Goal: Navigation & Orientation: Find specific page/section

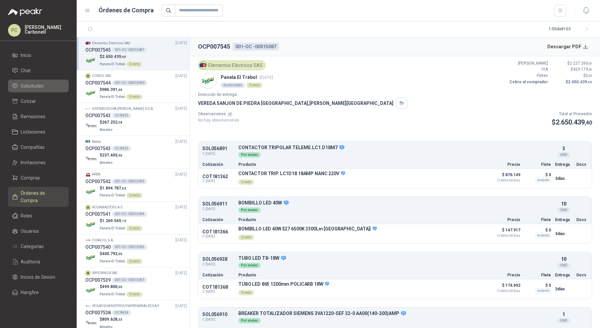
click at [33, 86] on span "Solicitudes" at bounding box center [32, 85] width 23 height 7
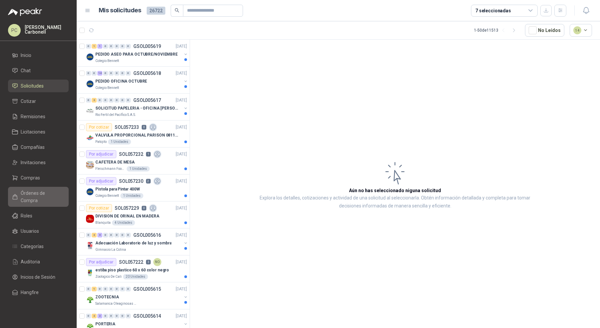
click at [49, 196] on span "Órdenes de Compra" at bounding box center [42, 197] width 42 height 15
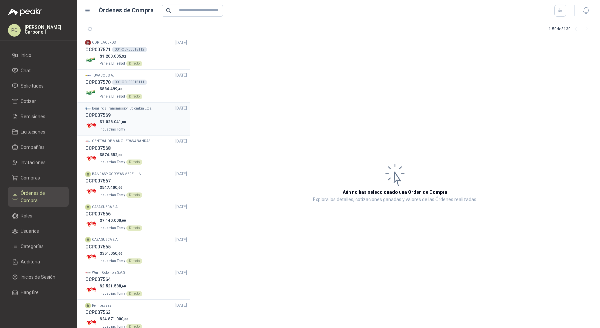
scroll to position [34, 0]
click at [141, 214] on div "OCP007566" at bounding box center [136, 213] width 102 height 7
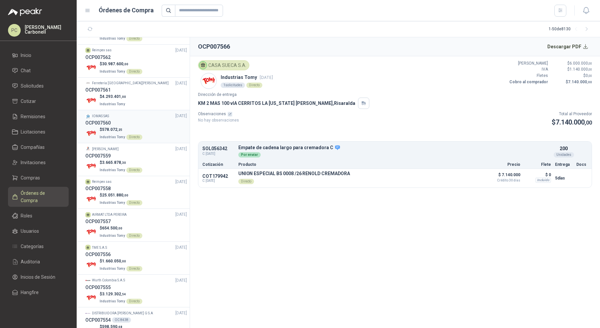
scroll to position [308, 0]
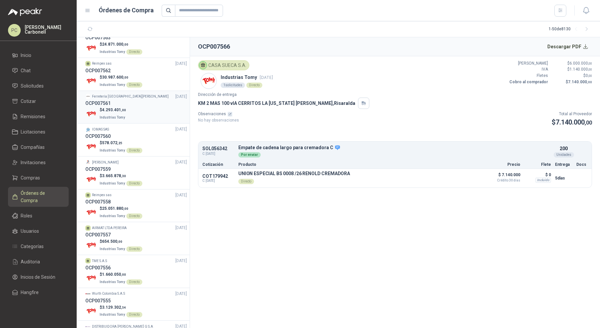
click at [143, 111] on div "$ 4.293.401 ,00 Industrias Tomy" at bounding box center [136, 114] width 102 height 14
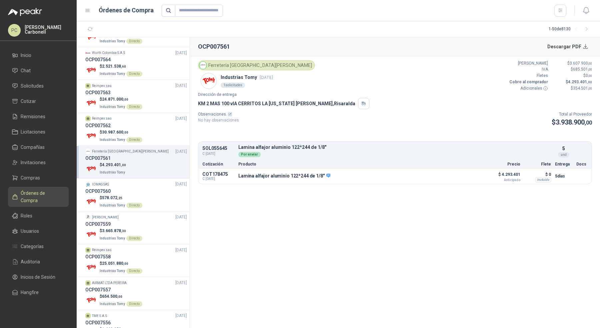
scroll to position [249, 0]
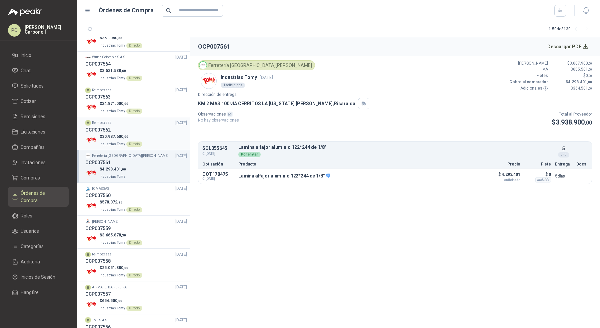
click at [146, 141] on div "$ 30.987.600 ,00 Industrias Tomy Directo" at bounding box center [136, 141] width 102 height 14
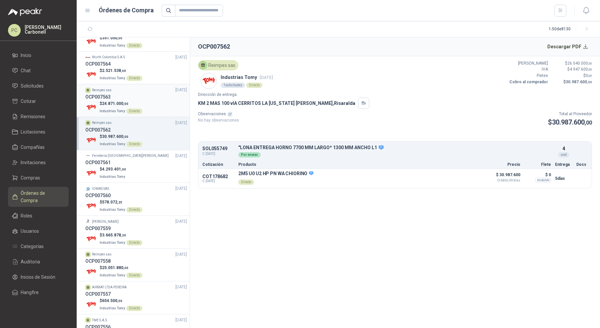
click at [141, 93] on div "OCP007563" at bounding box center [136, 96] width 102 height 7
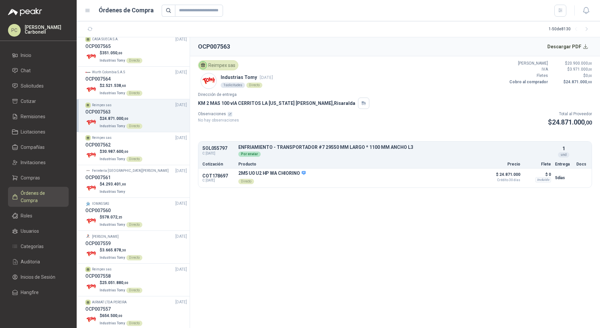
scroll to position [229, 0]
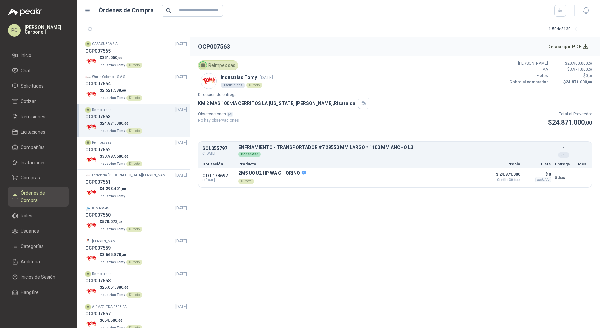
click at [154, 122] on div "$ 24.871.000 ,00 Industrias Tomy Directo" at bounding box center [136, 127] width 102 height 14
click at [151, 83] on div "OCP007564" at bounding box center [136, 83] width 102 height 7
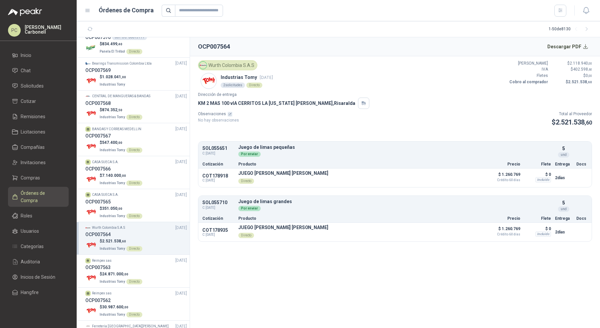
scroll to position [77, 0]
click at [149, 85] on div "$ 1.028.041 ,00 Industrias Tomy" at bounding box center [136, 82] width 102 height 14
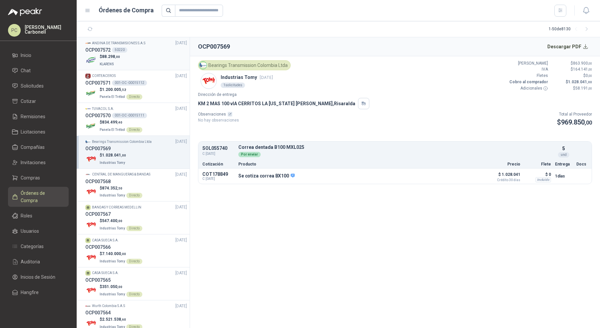
click at [149, 58] on div "$ 88.298 ,00 KLARENS" at bounding box center [136, 61] width 102 height 14
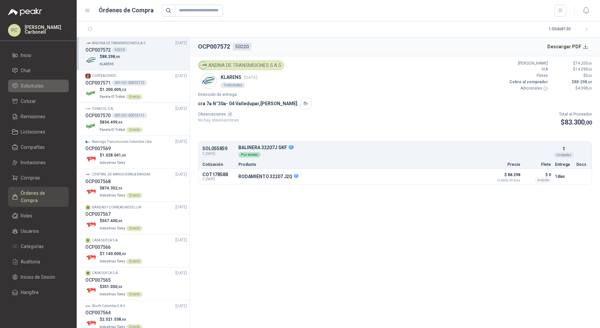
click at [50, 85] on li "Solicitudes" at bounding box center [38, 85] width 53 height 7
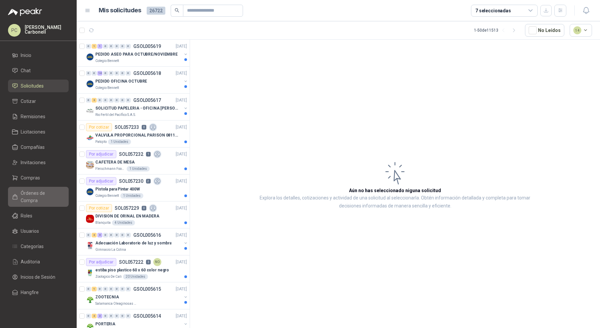
click at [45, 194] on span "Órdenes de Compra" at bounding box center [42, 197] width 42 height 15
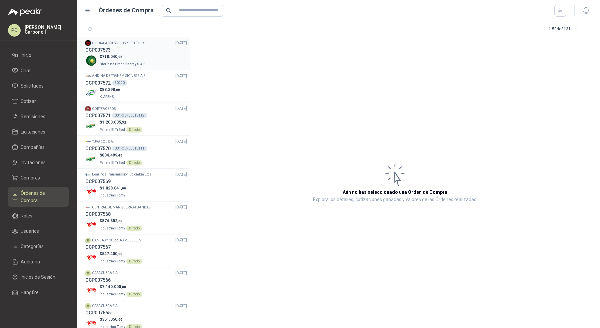
click at [133, 63] on span "BioCosta Green Energy S.A.S" at bounding box center [123, 64] width 46 height 4
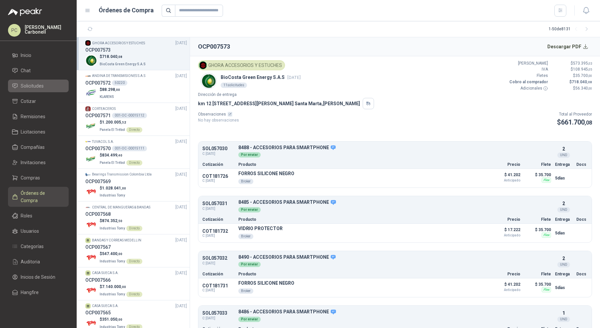
click at [33, 83] on span "Solicitudes" at bounding box center [32, 85] width 23 height 7
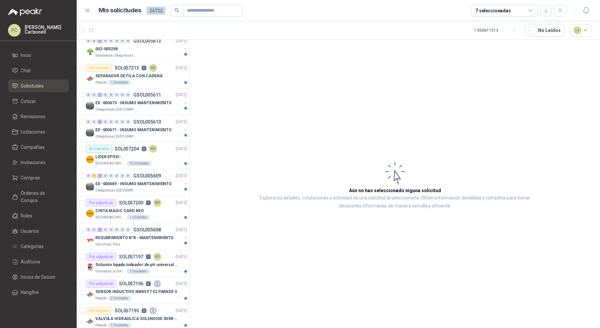
scroll to position [308, 0]
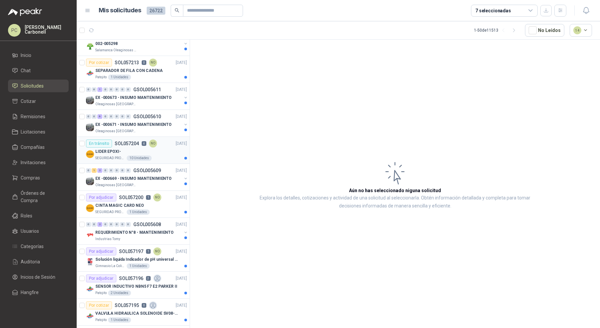
click at [161, 148] on div "LIDER EPOXI-" at bounding box center [141, 152] width 92 height 8
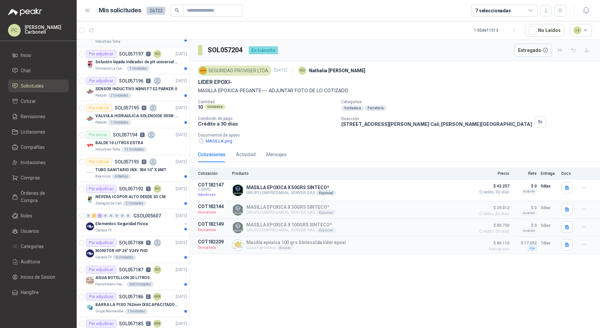
scroll to position [512, 0]
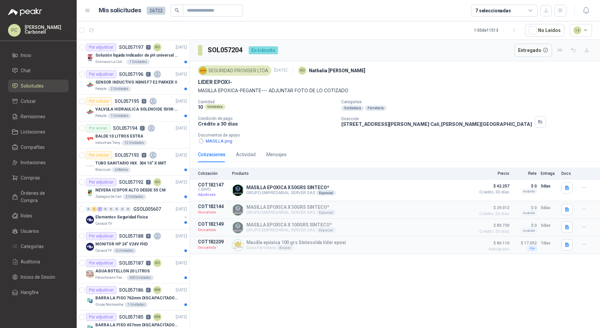
click at [86, 24] on article "1 - 50 de 11513 No Leídos 14" at bounding box center [338, 30] width 523 height 18
click at [88, 26] on button "button" at bounding box center [91, 30] width 11 height 11
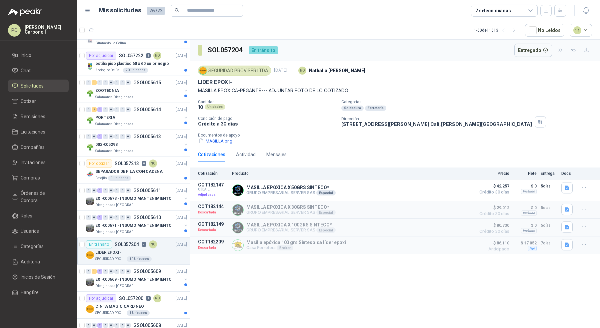
scroll to position [0, 0]
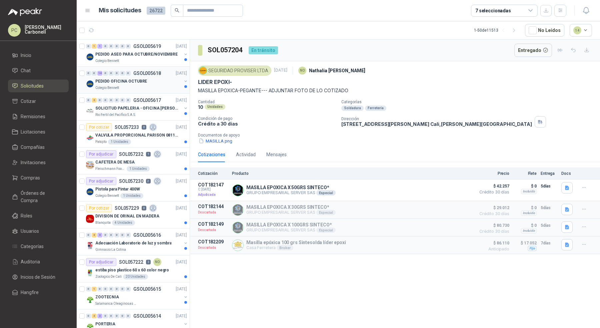
click at [122, 86] on div "Colegio Bennett" at bounding box center [138, 87] width 86 height 5
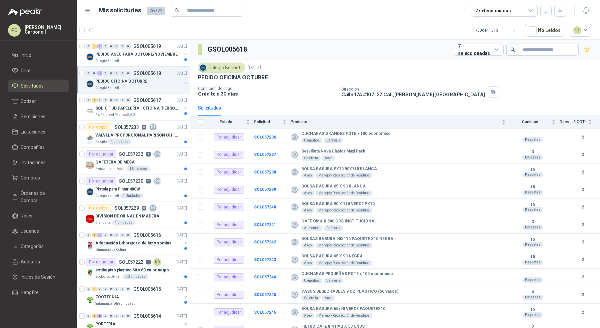
click at [24, 47] on menu "PC [PERSON_NAME] Inicio Chat Solicitudes Cotizar Remisiones Licitaciones Compañ…" at bounding box center [38, 164] width 77 height 328
click at [28, 58] on span "Inicio" at bounding box center [26, 55] width 11 height 7
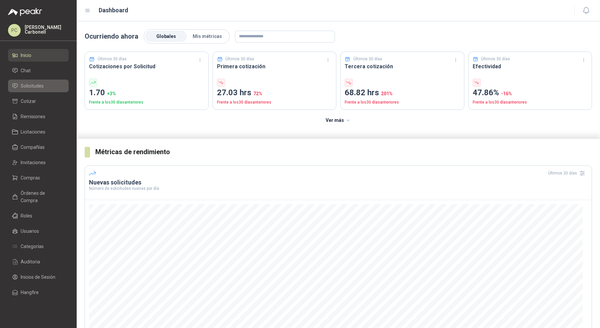
click at [40, 81] on link "Solicitudes" at bounding box center [38, 86] width 61 height 13
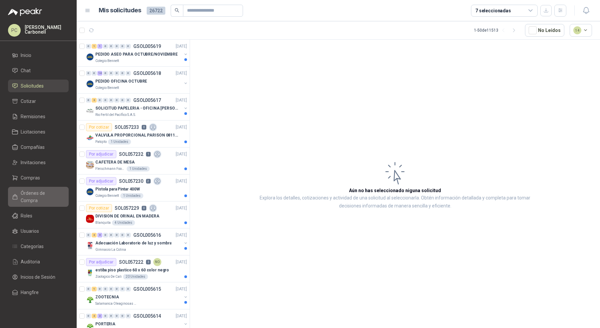
click at [45, 194] on span "Órdenes de Compra" at bounding box center [42, 197] width 42 height 15
